Goal: Information Seeking & Learning: Find specific page/section

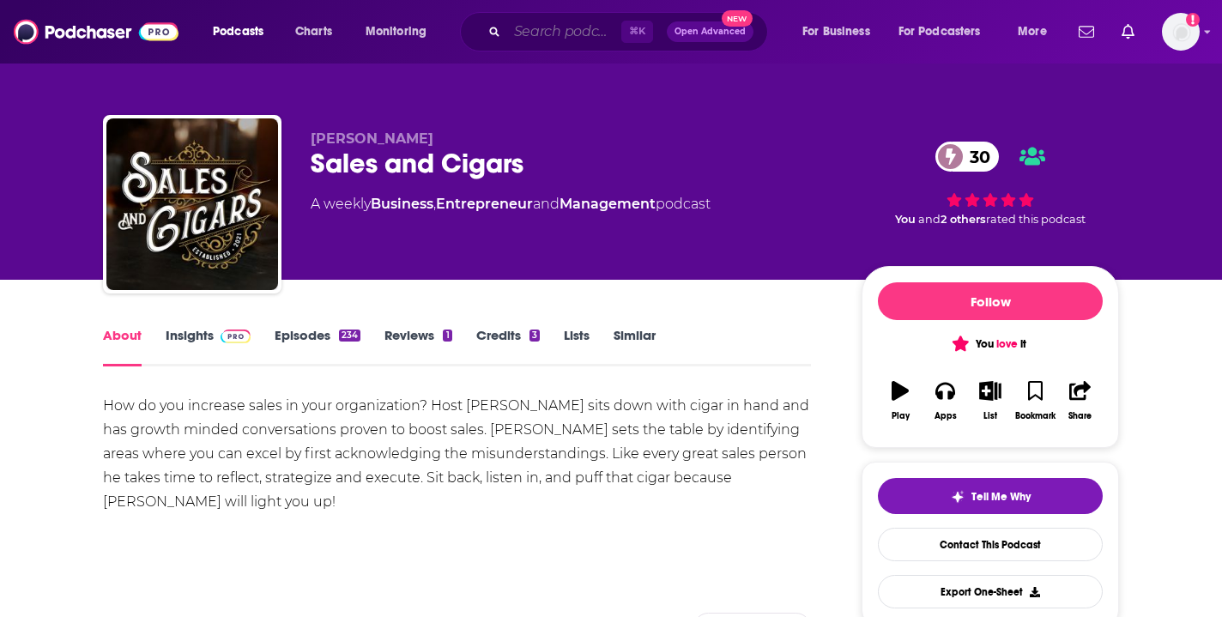
click at [540, 38] on input "Search podcasts, credits, & more..." at bounding box center [564, 31] width 114 height 27
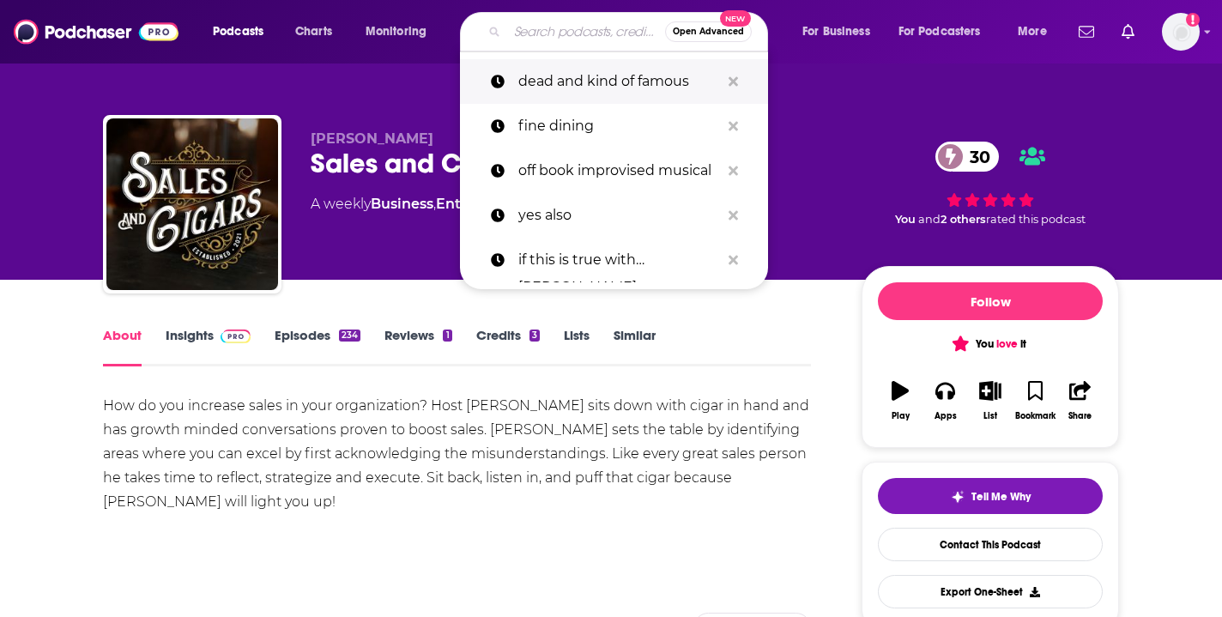
click at [561, 82] on p "dead and kind of famous" at bounding box center [619, 81] width 202 height 45
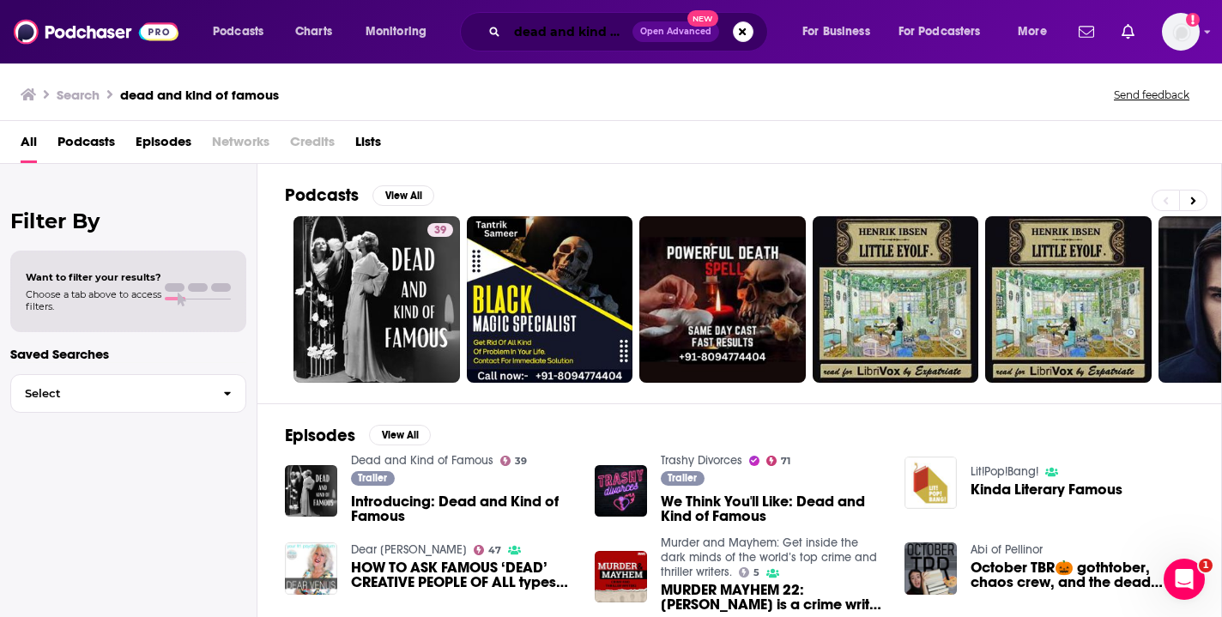
click at [565, 33] on input "dead and kind of famous" at bounding box center [569, 31] width 125 height 27
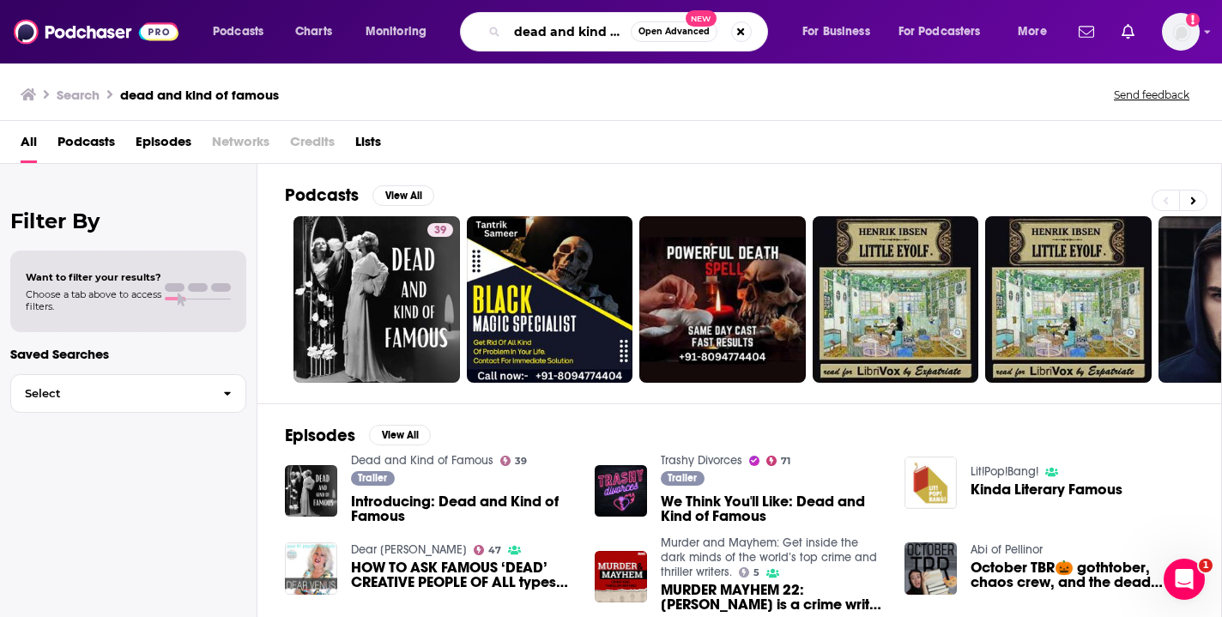
click at [609, 39] on input "dead and kind of famous" at bounding box center [569, 31] width 124 height 27
click at [740, 36] on button "Search podcasts, credits, & more..." at bounding box center [741, 31] width 21 height 21
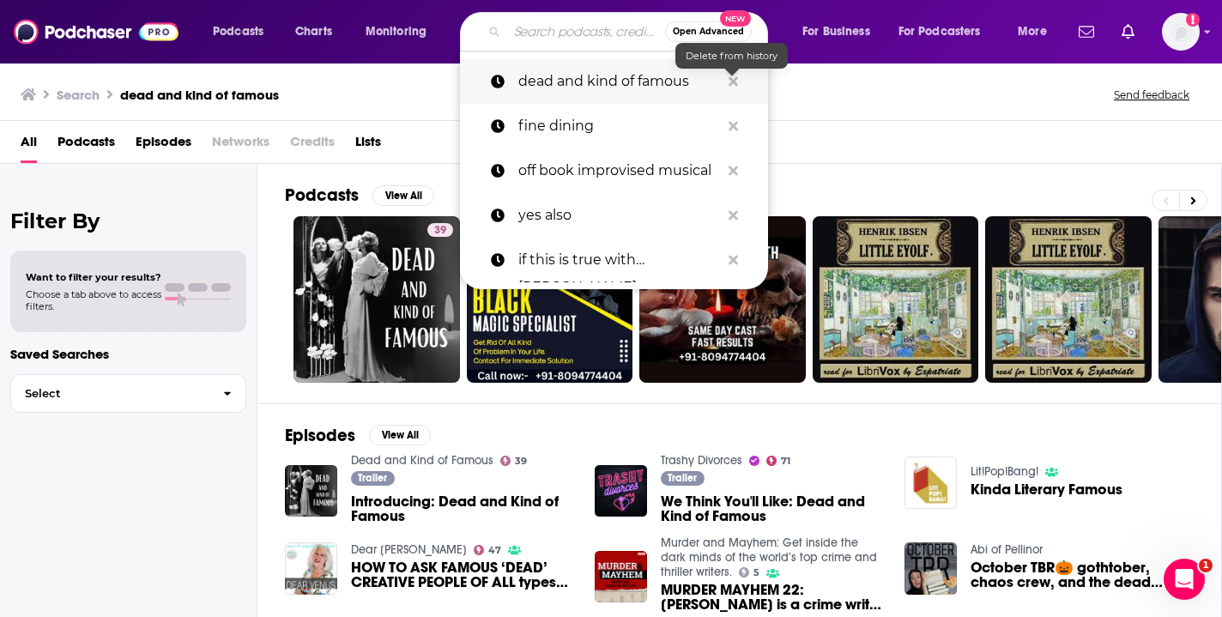
click at [733, 82] on icon "Search podcasts, credits, & more..." at bounding box center [732, 80] width 9 height 9
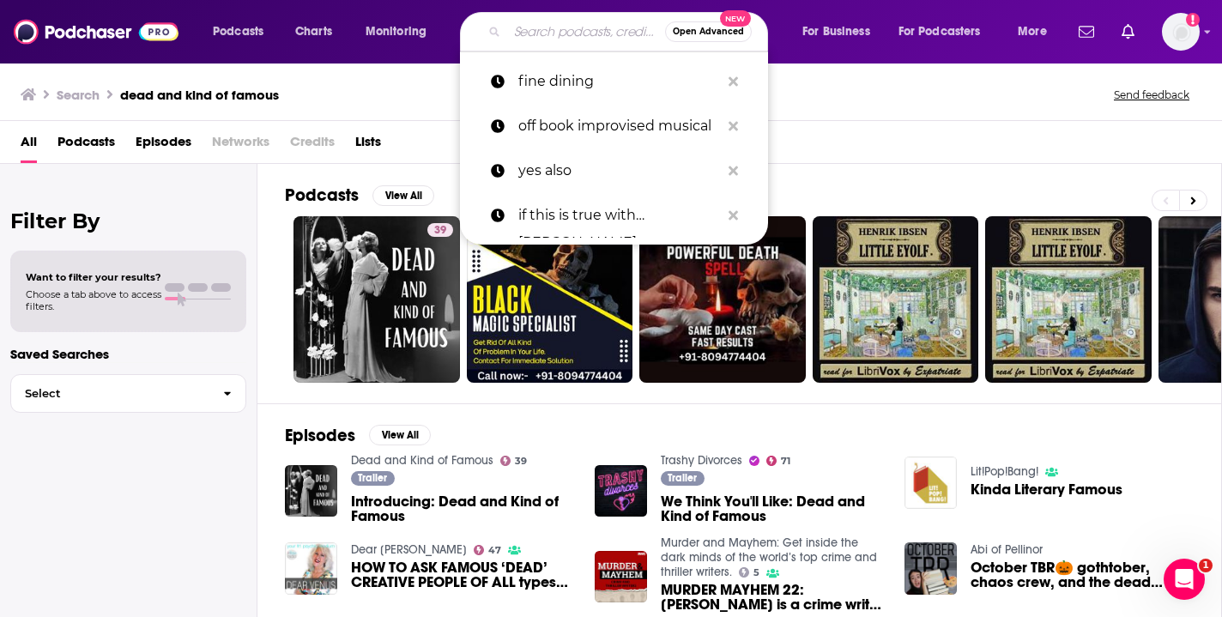
click at [408, 165] on div "Podcasts View All 39 7 + 8" at bounding box center [753, 283] width 937 height 239
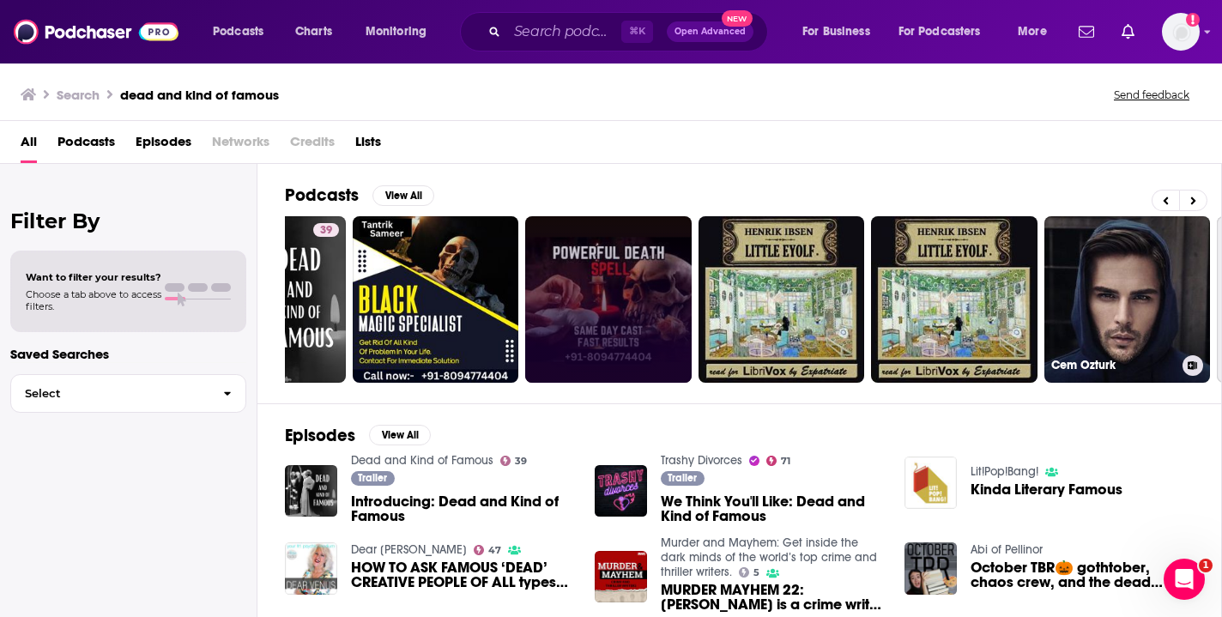
scroll to position [0, 639]
